Goal: Find contact information: Find contact information

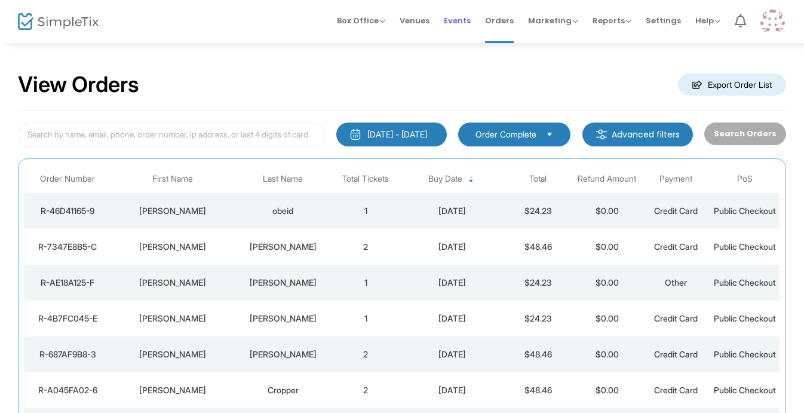
click at [458, 21] on span "Events" at bounding box center [457, 20] width 27 height 30
click at [302, 253] on div "Beck" at bounding box center [283, 247] width 91 height 12
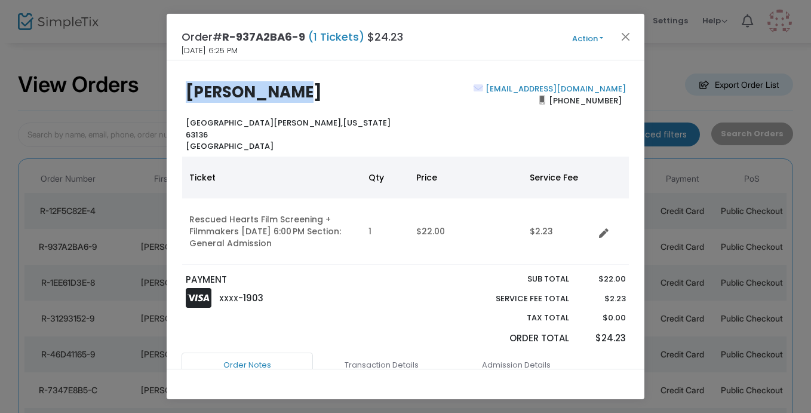
drag, startPoint x: 307, startPoint y: 88, endPoint x: 190, endPoint y: 88, distance: 116.4
click at [190, 88] on h2 "Michael Beck" at bounding box center [293, 92] width 214 height 19
copy b "Michael Beck"
click at [623, 35] on button "Close" at bounding box center [626, 37] width 16 height 16
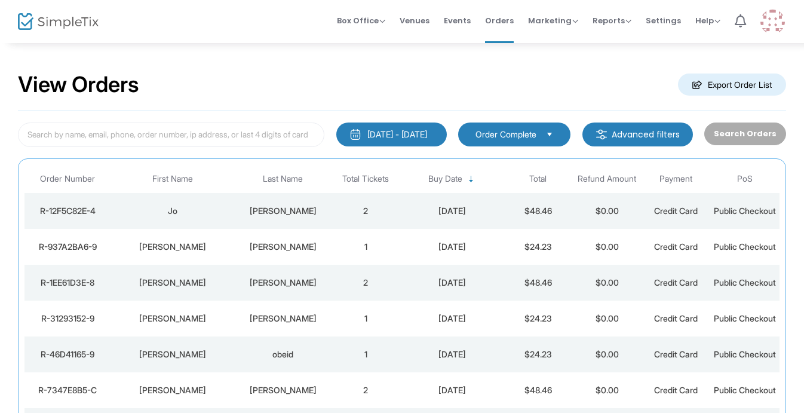
click at [468, 217] on div "10/13/2025" at bounding box center [451, 211] width 97 height 12
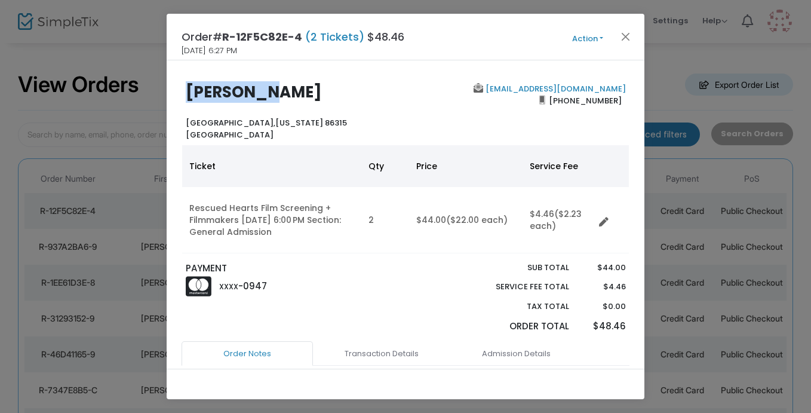
drag, startPoint x: 282, startPoint y: 100, endPoint x: 189, endPoint y: 93, distance: 92.9
click at [189, 93] on h2 "Jo Danehy" at bounding box center [293, 92] width 214 height 19
copy b "Jo Danehy"
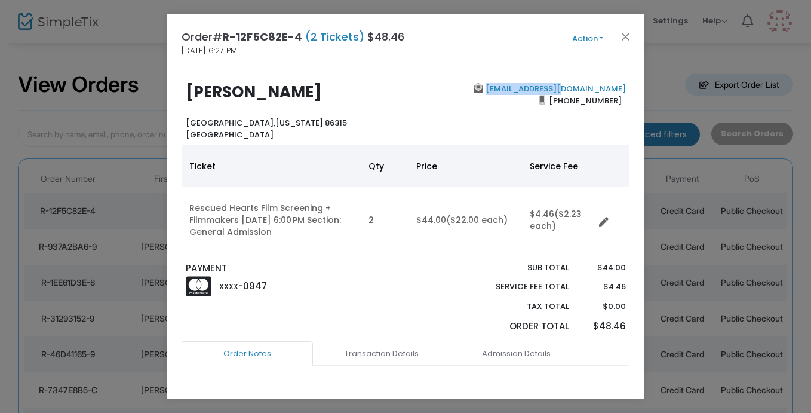
drag, startPoint x: 620, startPoint y: 91, endPoint x: 536, endPoint y: 93, distance: 84.2
click at [536, 93] on div "jodanehy@mac.com (530) 680-3274" at bounding box center [518, 111] width 226 height 57
copy link "jodanehy@mac.com"
click at [625, 36] on button "Close" at bounding box center [626, 37] width 16 height 16
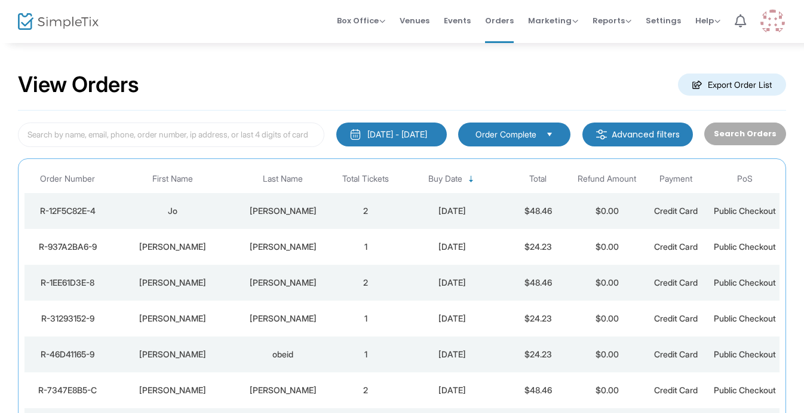
click at [63, 24] on img at bounding box center [58, 21] width 81 height 17
